Goal: Task Accomplishment & Management: Manage account settings

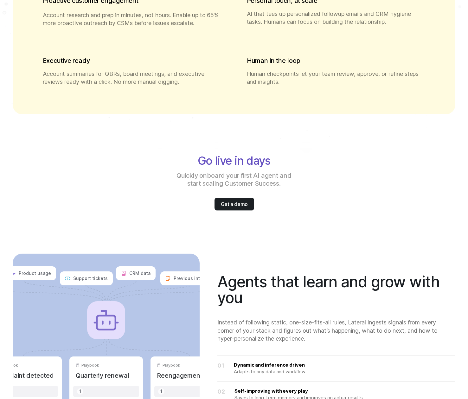
scroll to position [882, 0]
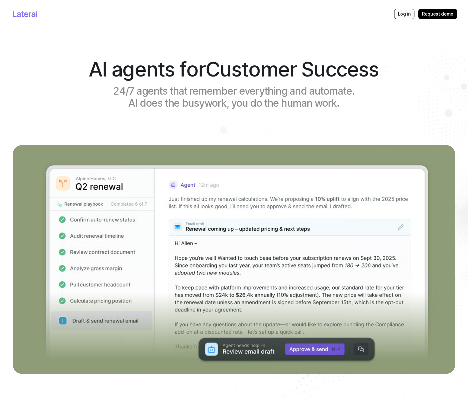
click at [410, 13] on p "Log in" at bounding box center [404, 14] width 13 height 6
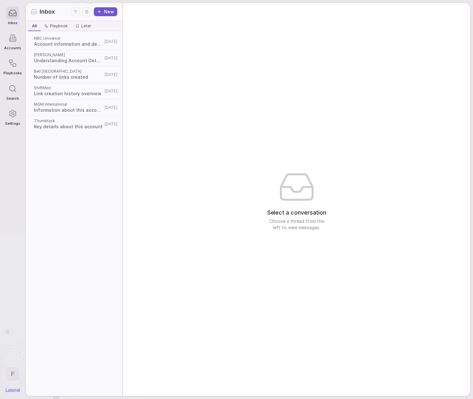
click at [71, 45] on span "Account information and details" at bounding box center [68, 44] width 69 height 6
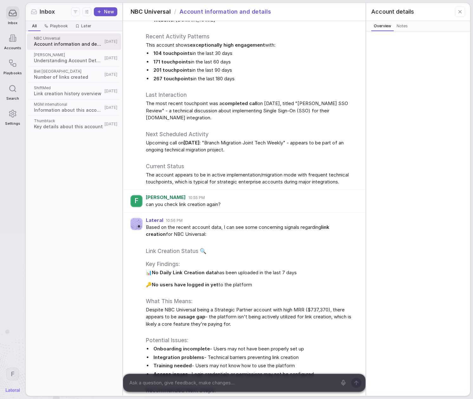
scroll to position [273, 0]
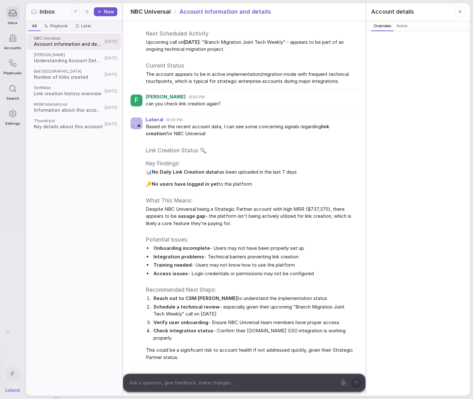
click at [11, 68] on icon at bounding box center [12, 63] width 9 height 9
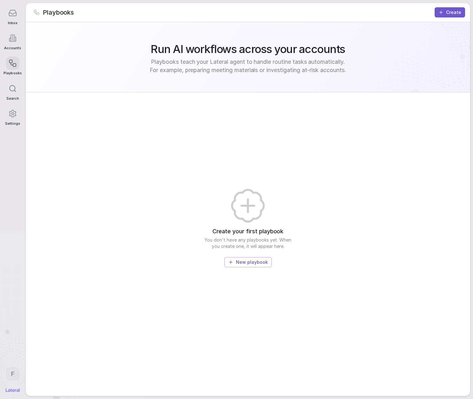
click at [245, 266] on button "New playbook" at bounding box center [248, 262] width 47 height 10
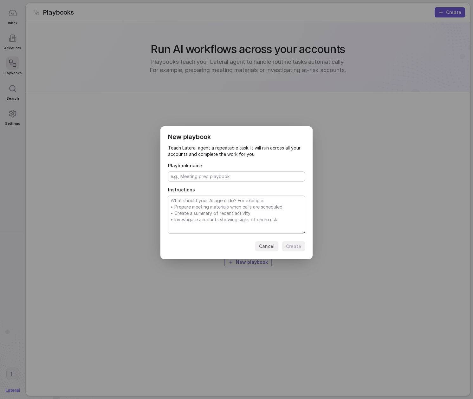
click at [202, 242] on div "Cancel Create" at bounding box center [236, 246] width 137 height 10
click at [269, 244] on button "Cancel" at bounding box center [266, 246] width 23 height 10
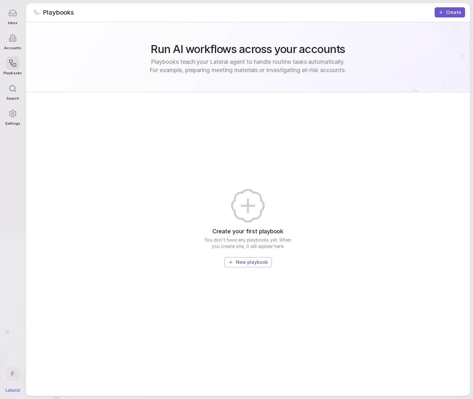
click at [14, 96] on span "Search" at bounding box center [12, 98] width 13 height 4
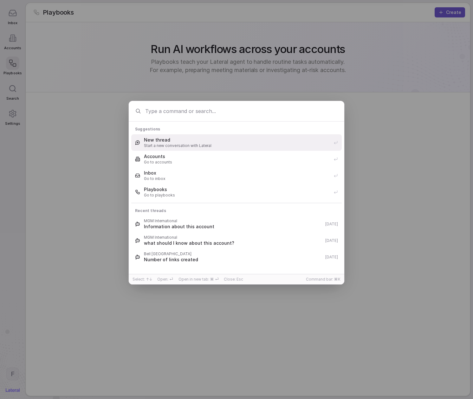
click at [14, 114] on div "Suggestions New thread Start a new conversation with Lateral Accounts Go to acc…" at bounding box center [236, 199] width 473 height 217
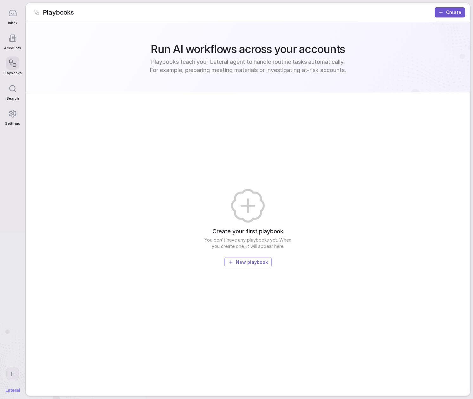
click at [14, 116] on icon at bounding box center [13, 113] width 7 height 7
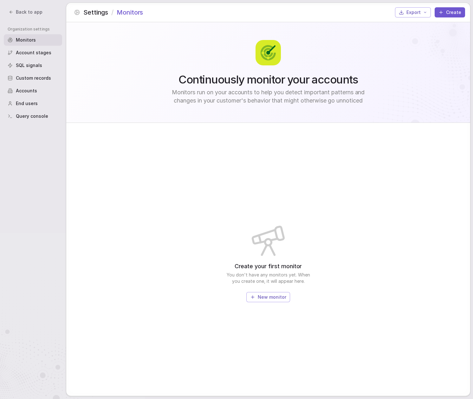
click at [259, 292] on button "New monitor" at bounding box center [268, 297] width 44 height 10
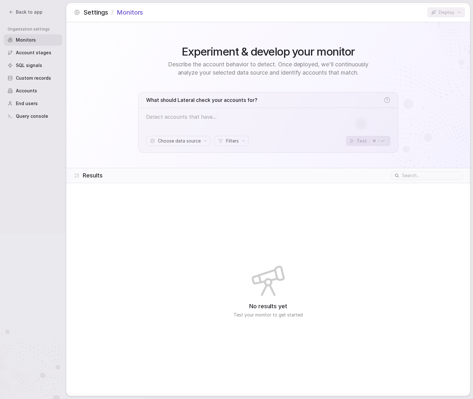
click at [228, 114] on p at bounding box center [268, 117] width 244 height 8
click at [186, 142] on span "Choose data source" at bounding box center [179, 141] width 43 height 6
click at [210, 111] on div "What should Lateral check your accounts for? Choose data source Filters Test ⌘ …" at bounding box center [268, 122] width 260 height 61
click at [211, 115] on p at bounding box center [268, 117] width 244 height 8
drag, startPoint x: 296, startPoint y: 227, endPoint x: 294, endPoint y: 232, distance: 5.8
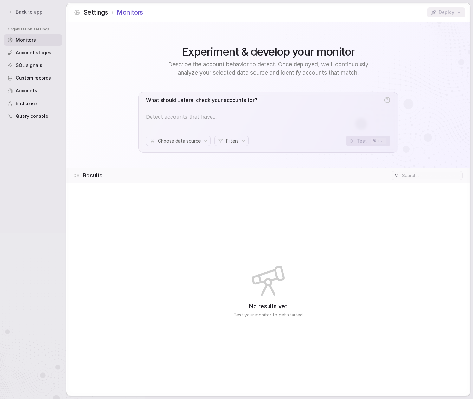
click at [294, 231] on div "No results yet Test your monitor to get started" at bounding box center [268, 289] width 404 height 213
click at [24, 52] on span "Account stages" at bounding box center [34, 52] width 36 height 6
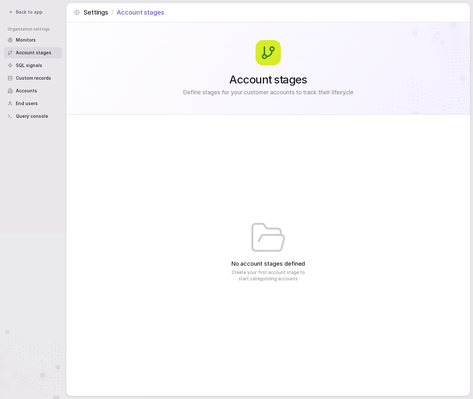
click at [27, 64] on span "SQL signals" at bounding box center [29, 65] width 26 height 6
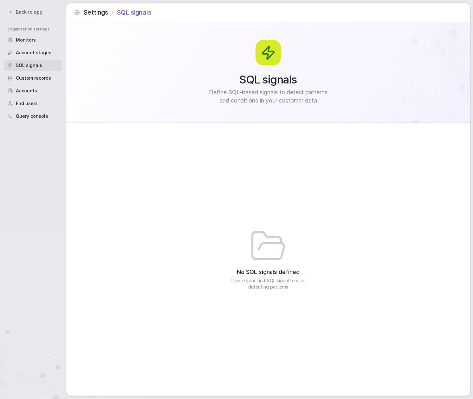
click at [34, 75] on span "Custom records" at bounding box center [33, 78] width 35 height 6
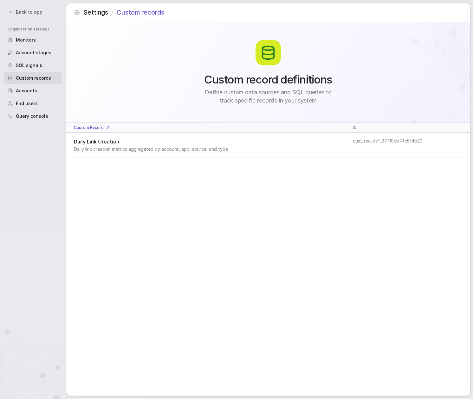
click at [40, 93] on div "Accounts" at bounding box center [33, 90] width 58 height 11
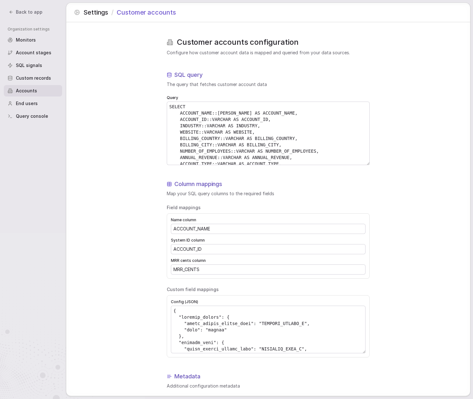
click at [40, 101] on div "End users" at bounding box center [33, 103] width 58 height 11
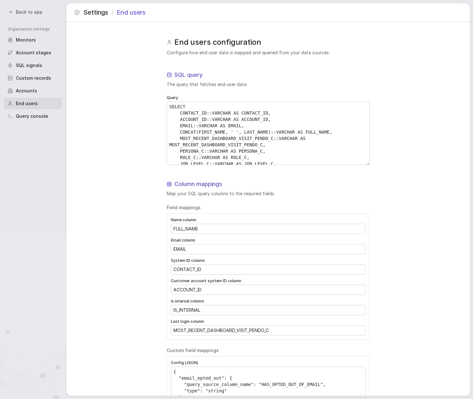
click at [38, 118] on span "Query console" at bounding box center [32, 116] width 32 height 6
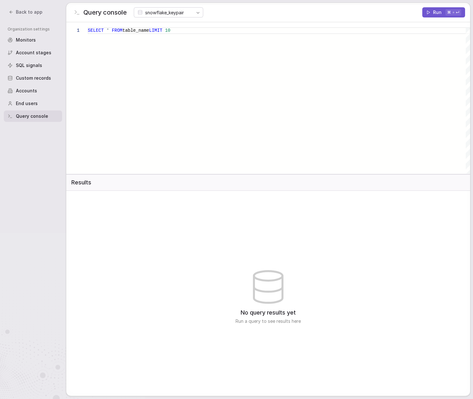
click at [42, 99] on div "End users" at bounding box center [33, 103] width 58 height 11
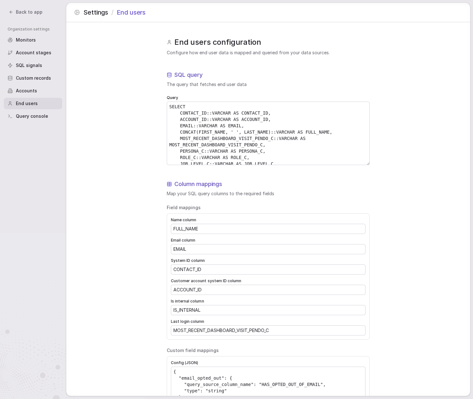
click at [43, 90] on div "Accounts" at bounding box center [33, 90] width 58 height 11
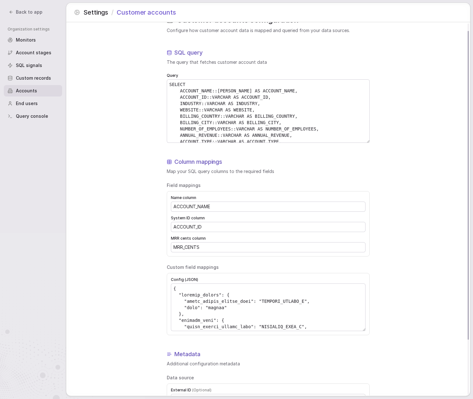
scroll to position [75, 0]
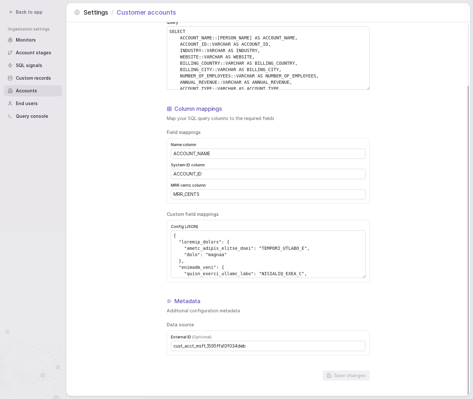
click at [16, 17] on nav "Back to app Organization settings Monitors Account stages SQL signals Custom re…" at bounding box center [33, 199] width 66 height 399
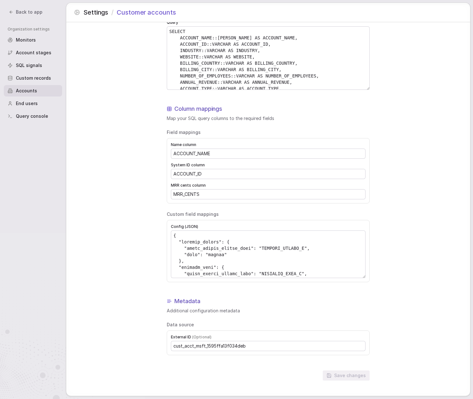
click at [17, 11] on span "Back to app" at bounding box center [29, 12] width 27 height 6
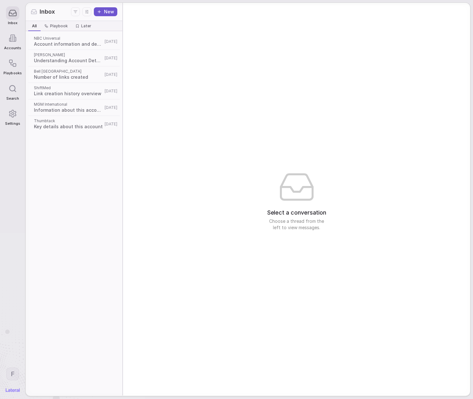
click at [61, 83] on div "ShiftMed Link creation history overview 3d ago" at bounding box center [74, 91] width 94 height 16
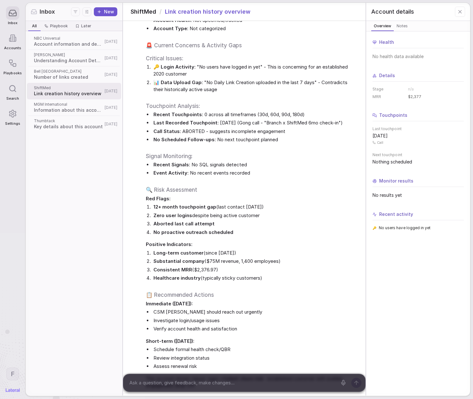
scroll to position [1093, 0]
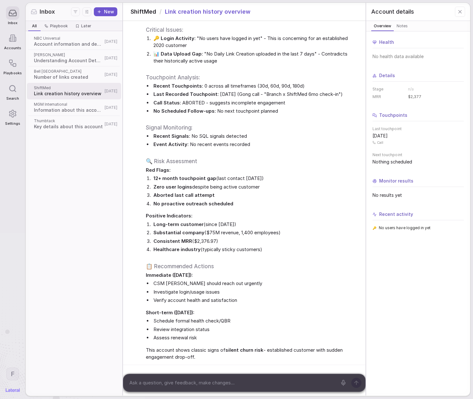
click at [69, 32] on div "NBC Universal Account information and details 2d ago Lowe's Understanding Accou…" at bounding box center [74, 82] width 94 height 101
click at [70, 39] on span "NBC Universal" at bounding box center [68, 38] width 69 height 5
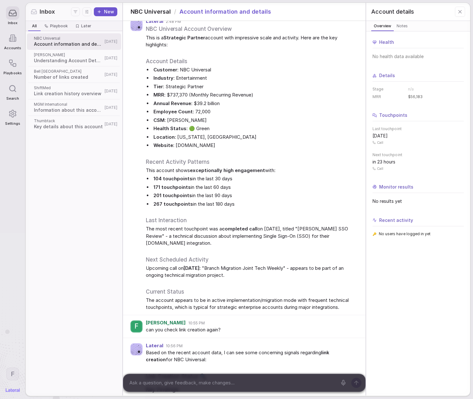
scroll to position [13, 0]
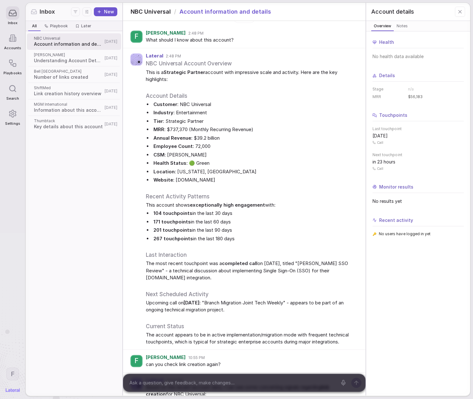
click at [74, 58] on span "Understanding Account Details and Requirements" at bounding box center [68, 60] width 69 height 6
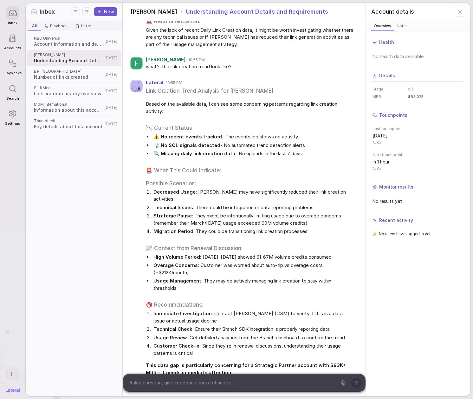
scroll to position [1054, 0]
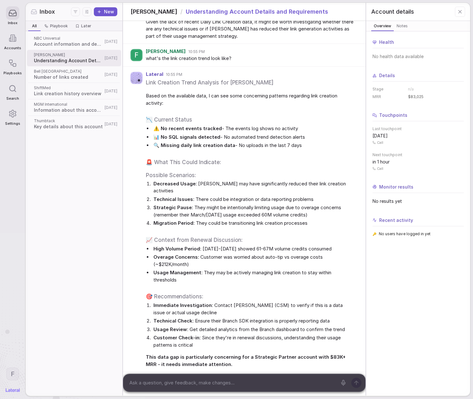
click at [49, 45] on span "Account information and details" at bounding box center [68, 44] width 69 height 6
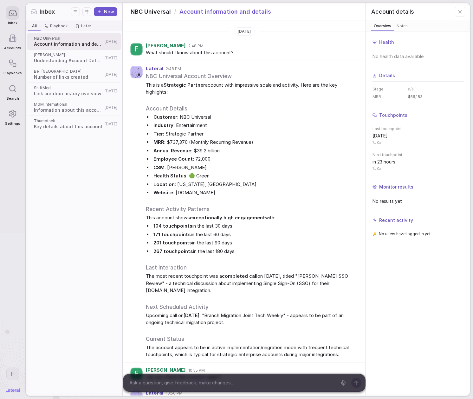
click at [55, 108] on span "Information about this account" at bounding box center [68, 110] width 69 height 6
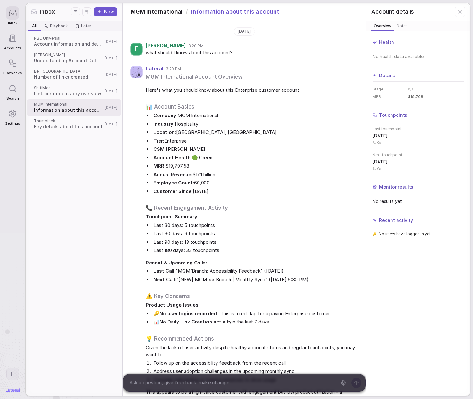
click at [12, 72] on span "Playbooks" at bounding box center [12, 73] width 18 height 4
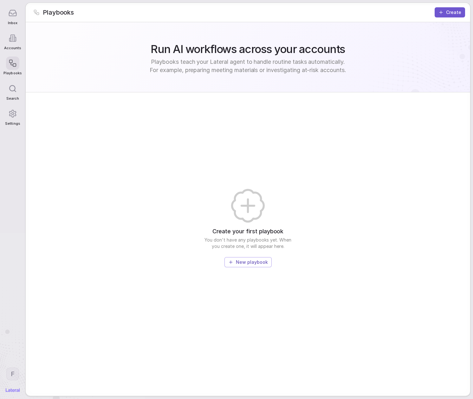
click at [15, 91] on icon at bounding box center [15, 91] width 2 height 2
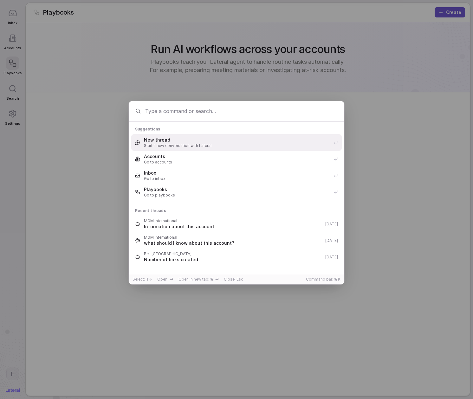
click at [16, 121] on div "Suggestions New thread Start a new conversation with Lateral Accounts Go to acc…" at bounding box center [236, 199] width 473 height 217
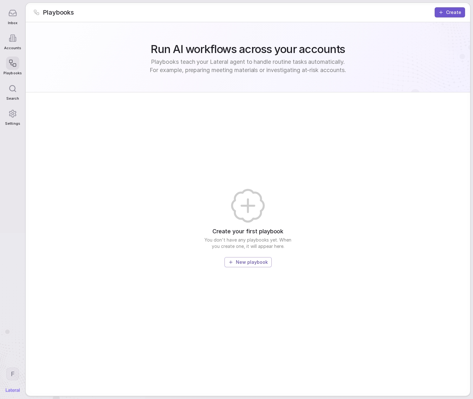
click at [16, 121] on span "Settings" at bounding box center [12, 123] width 15 height 4
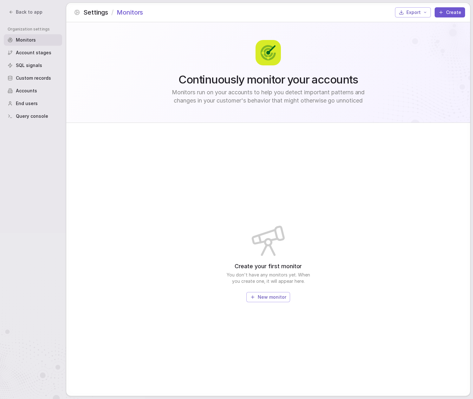
click at [24, 65] on span "SQL signals" at bounding box center [29, 65] width 26 height 6
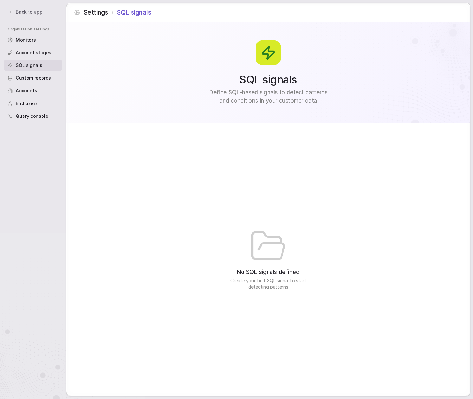
click at [26, 77] on span "Custom records" at bounding box center [33, 78] width 35 height 6
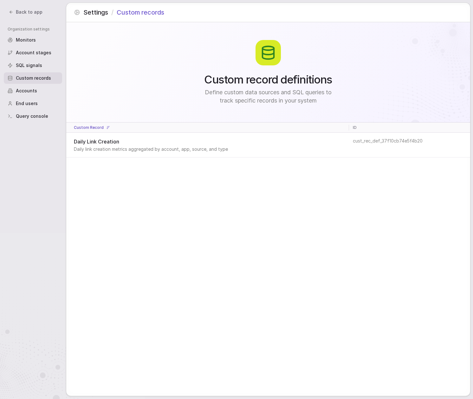
click at [23, 89] on span "Accounts" at bounding box center [26, 91] width 21 height 6
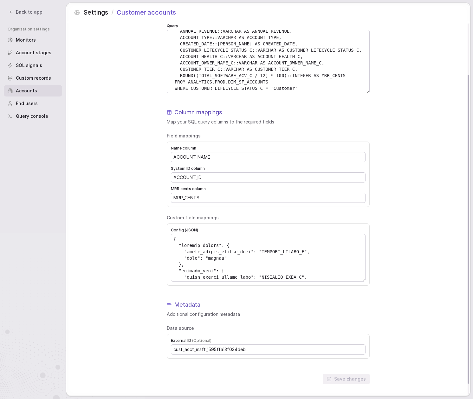
scroll to position [75, 0]
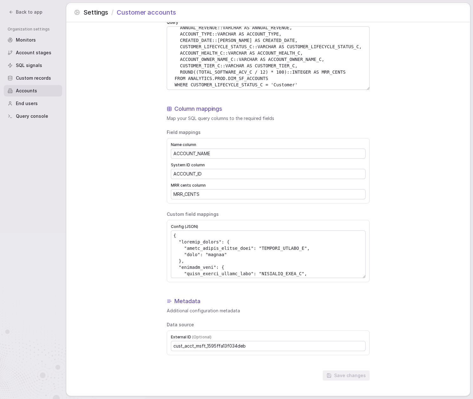
click at [23, 11] on span "Back to app" at bounding box center [29, 12] width 27 height 6
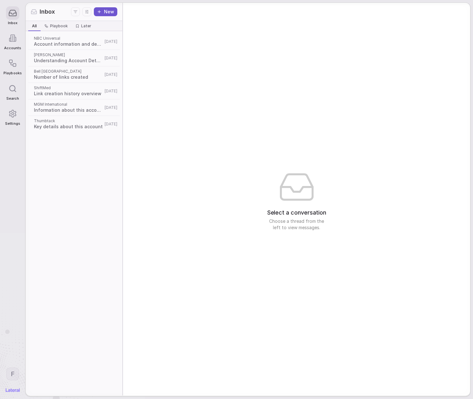
click at [77, 39] on span "NBC Universal" at bounding box center [68, 38] width 69 height 5
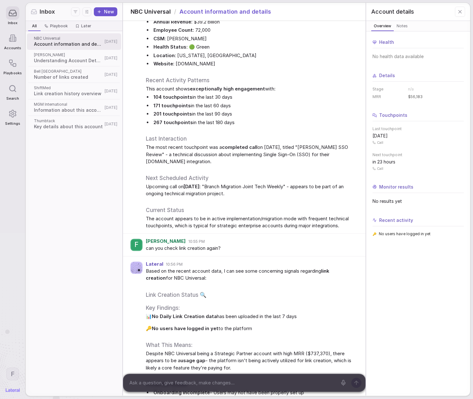
scroll to position [273, 0]
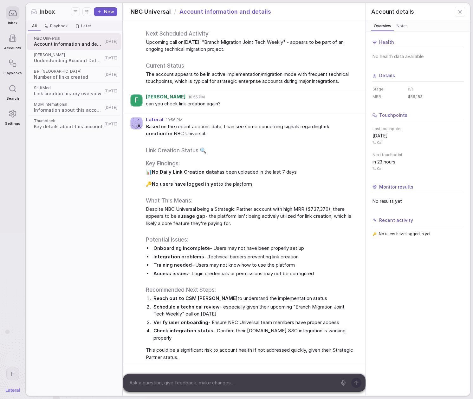
click at [238, 380] on textarea at bounding box center [232, 383] width 210 height 10
type textarea "are you sure the MRR is $737K?"
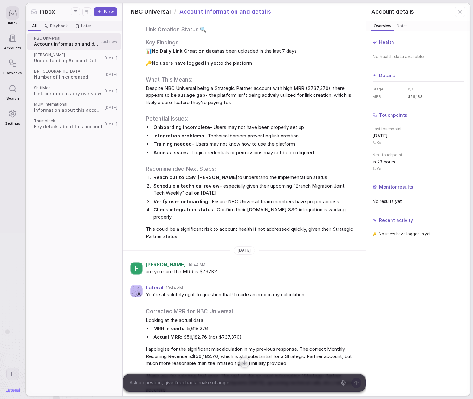
scroll to position [427, 0]
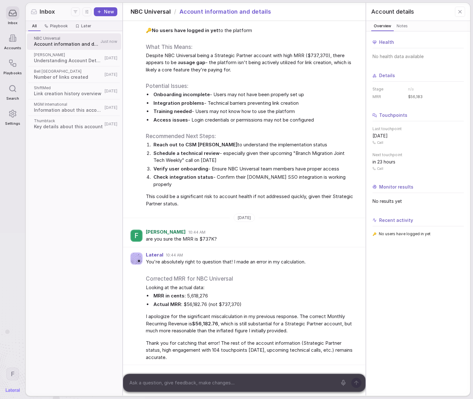
click at [13, 68] on div at bounding box center [12, 62] width 13 height 13
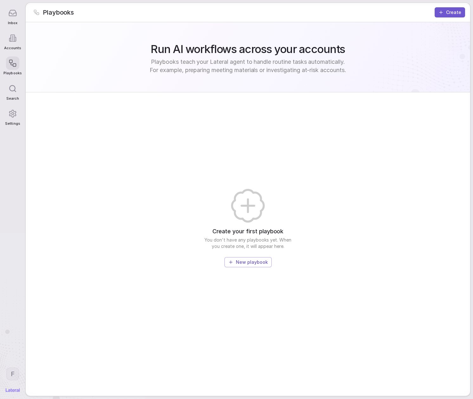
click at [18, 93] on div at bounding box center [12, 88] width 13 height 13
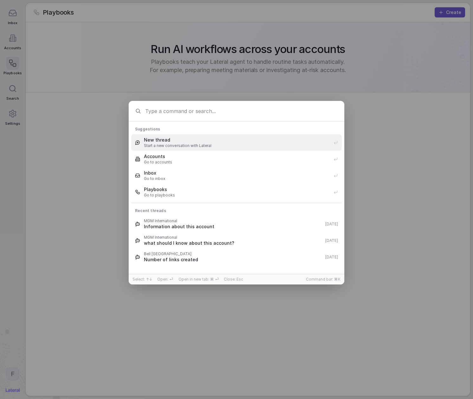
click at [18, 93] on div "Suggestions New thread Start a new conversation with Lateral Accounts Go to acc…" at bounding box center [236, 199] width 473 height 217
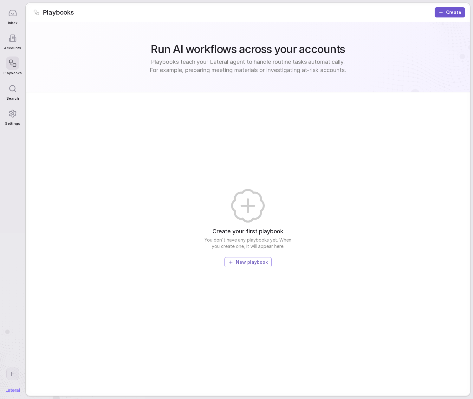
click at [16, 46] on span "Accounts" at bounding box center [12, 48] width 17 height 4
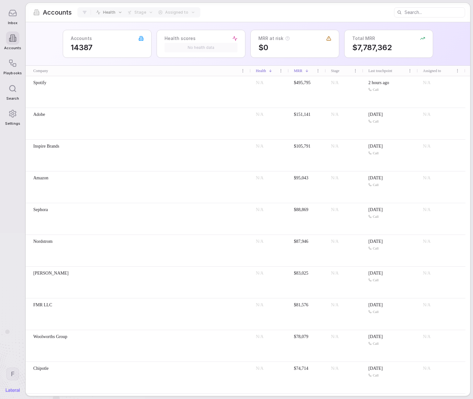
click at [20, 97] on div "Search" at bounding box center [12, 91] width 18 height 25
click at [15, 121] on div "Suggestions New thread Start a new conversation with Lateral Accounts Go to acc…" at bounding box center [236, 199] width 473 height 217
click at [16, 121] on span "Settings" at bounding box center [12, 123] width 15 height 4
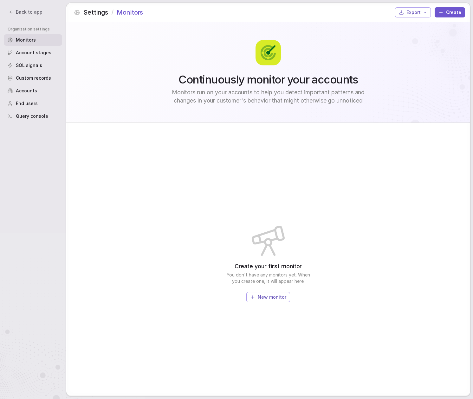
click at [34, 68] on span "SQL signals" at bounding box center [29, 65] width 26 height 6
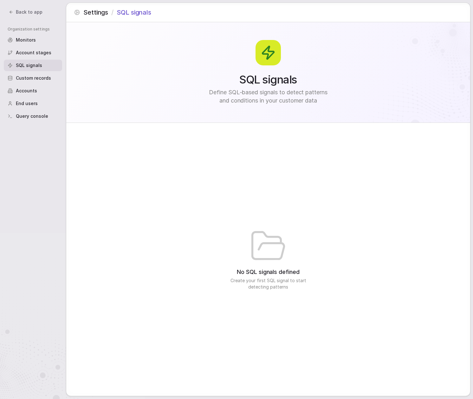
click at [34, 75] on span "Custom records" at bounding box center [33, 78] width 35 height 6
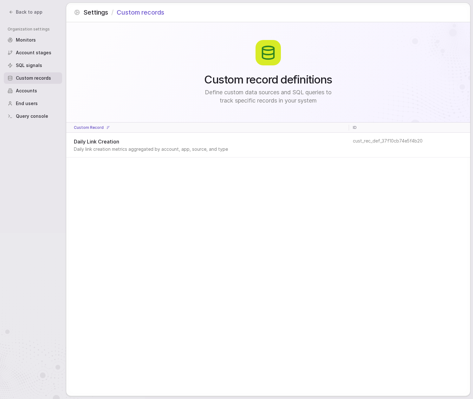
click at [142, 138] on span "Daily Link Creation" at bounding box center [207, 142] width 266 height 8
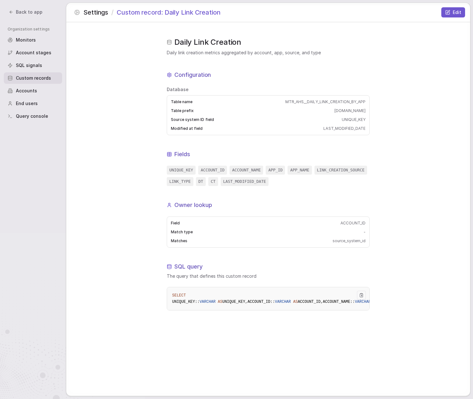
click at [378, 77] on div "Daily Link Creation Daily link creation metrics aggregated by account, app, sou…" at bounding box center [268, 208] width 404 height 373
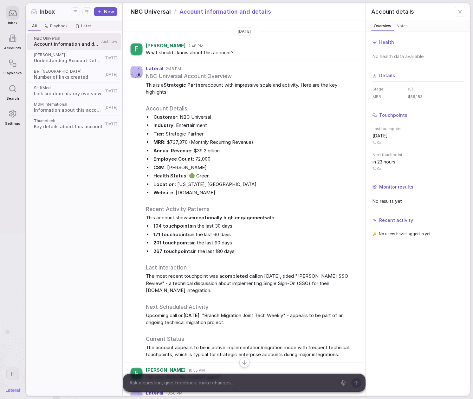
scroll to position [198, 0]
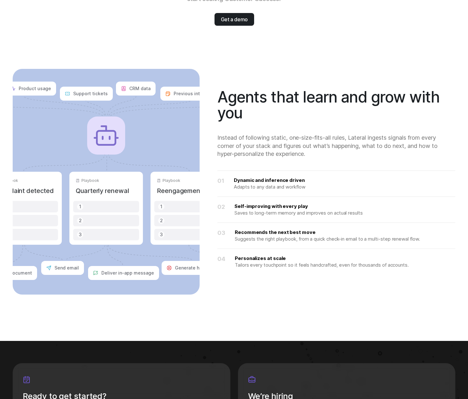
scroll to position [1021, 0]
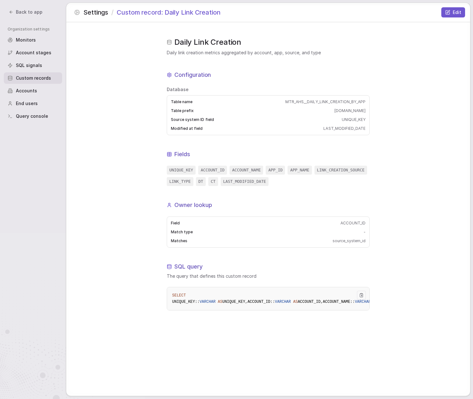
click at [397, 147] on div "Daily Link Creation Daily link creation metrics aggregated by account, app, sou…" at bounding box center [268, 208] width 404 height 373
click at [19, 15] on span "Back to app" at bounding box center [29, 12] width 27 height 6
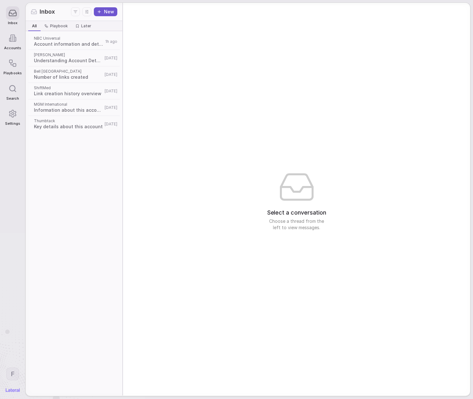
click at [12, 42] on icon at bounding box center [13, 38] width 4 height 7
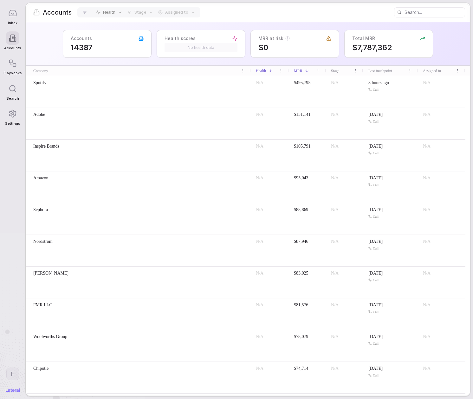
click at [11, 72] on span "Playbooks" at bounding box center [12, 73] width 18 height 4
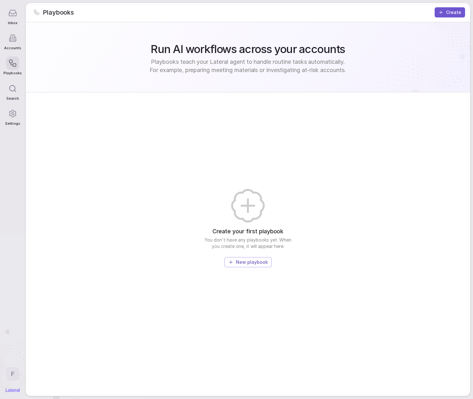
click at [14, 96] on span "Search" at bounding box center [12, 98] width 13 height 4
click at [14, 117] on icon at bounding box center [12, 113] width 9 height 9
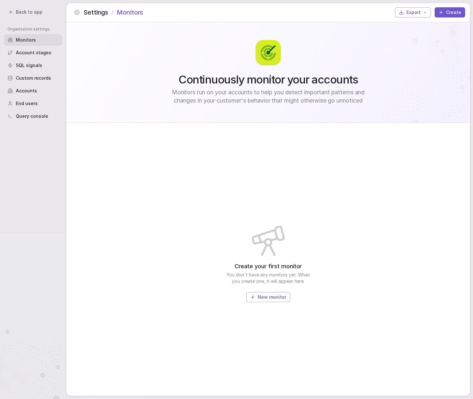
click at [13, 11] on icon at bounding box center [11, 12] width 4 height 4
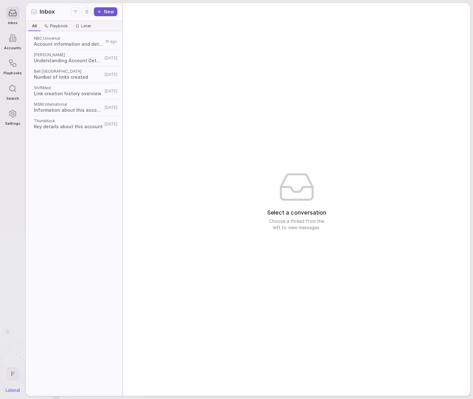
click at [16, 41] on icon at bounding box center [15, 39] width 1 height 4
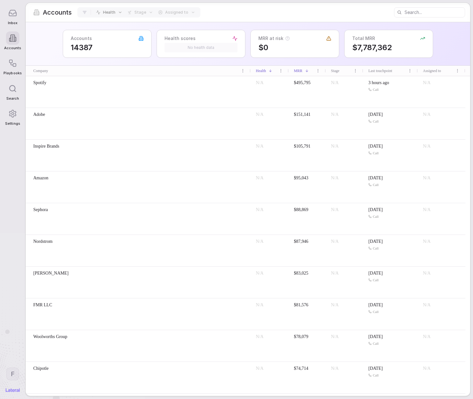
click at [16, 22] on span "Inbox" at bounding box center [13, 23] width 10 height 4
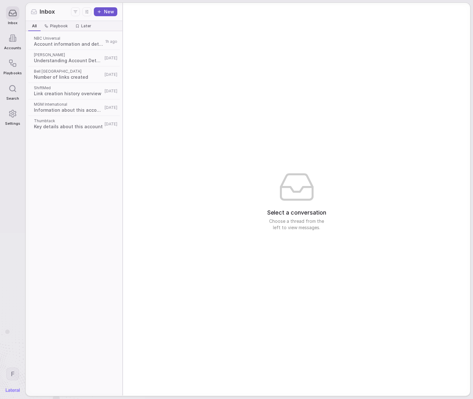
click at [17, 42] on div at bounding box center [12, 37] width 13 height 13
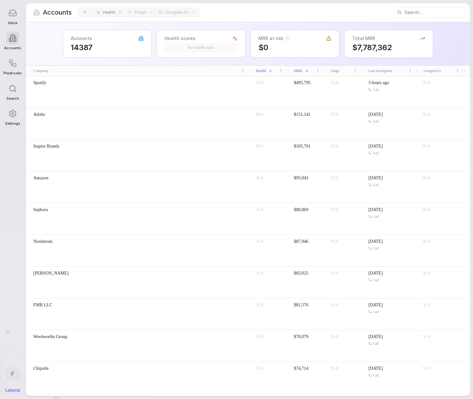
click at [12, 66] on icon at bounding box center [12, 63] width 9 height 9
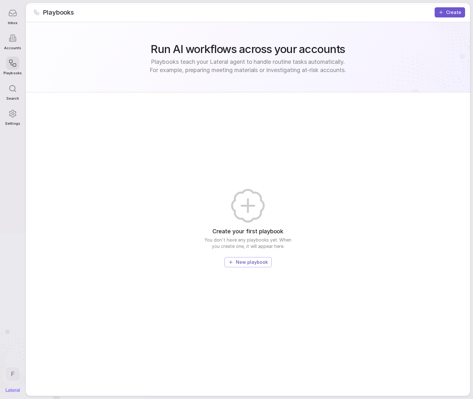
click at [14, 101] on div "Search" at bounding box center [12, 91] width 18 height 25
click at [11, 47] on span "Accounts" at bounding box center [12, 48] width 17 height 4
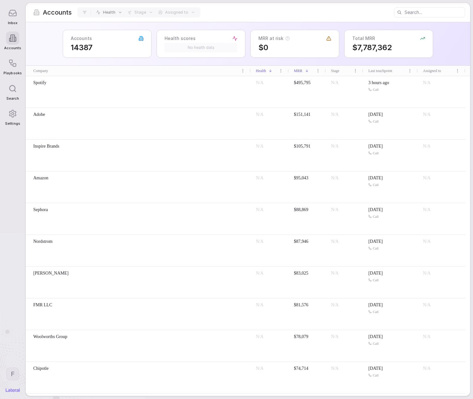
drag, startPoint x: 13, startPoint y: 65, endPoint x: 14, endPoint y: 56, distance: 8.6
click at [13, 65] on icon at bounding box center [12, 63] width 9 height 9
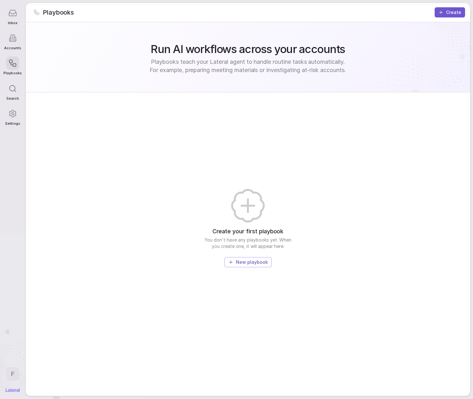
click at [15, 32] on div at bounding box center [12, 37] width 13 height 13
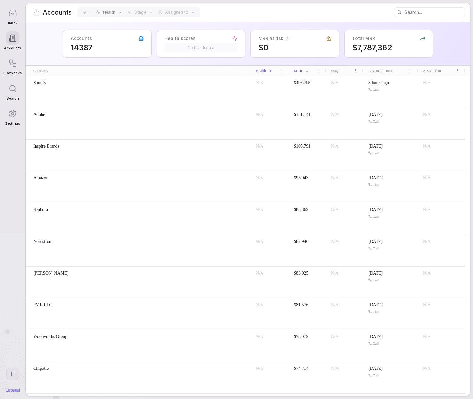
click at [15, 15] on icon at bounding box center [12, 13] width 9 height 9
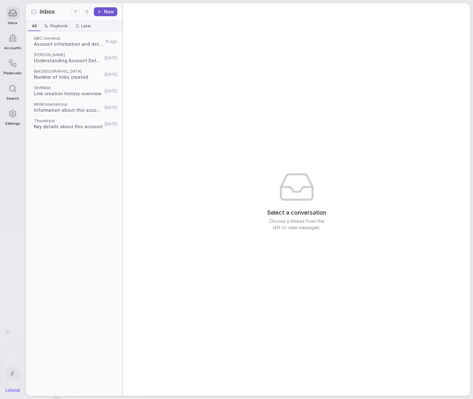
click at [10, 64] on icon at bounding box center [12, 63] width 9 height 9
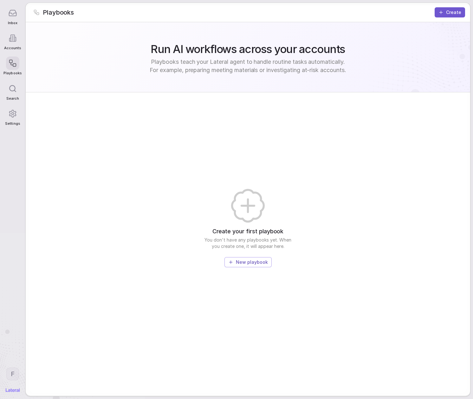
click at [16, 46] on span "Accounts" at bounding box center [12, 48] width 17 height 4
